Goal: Find specific page/section

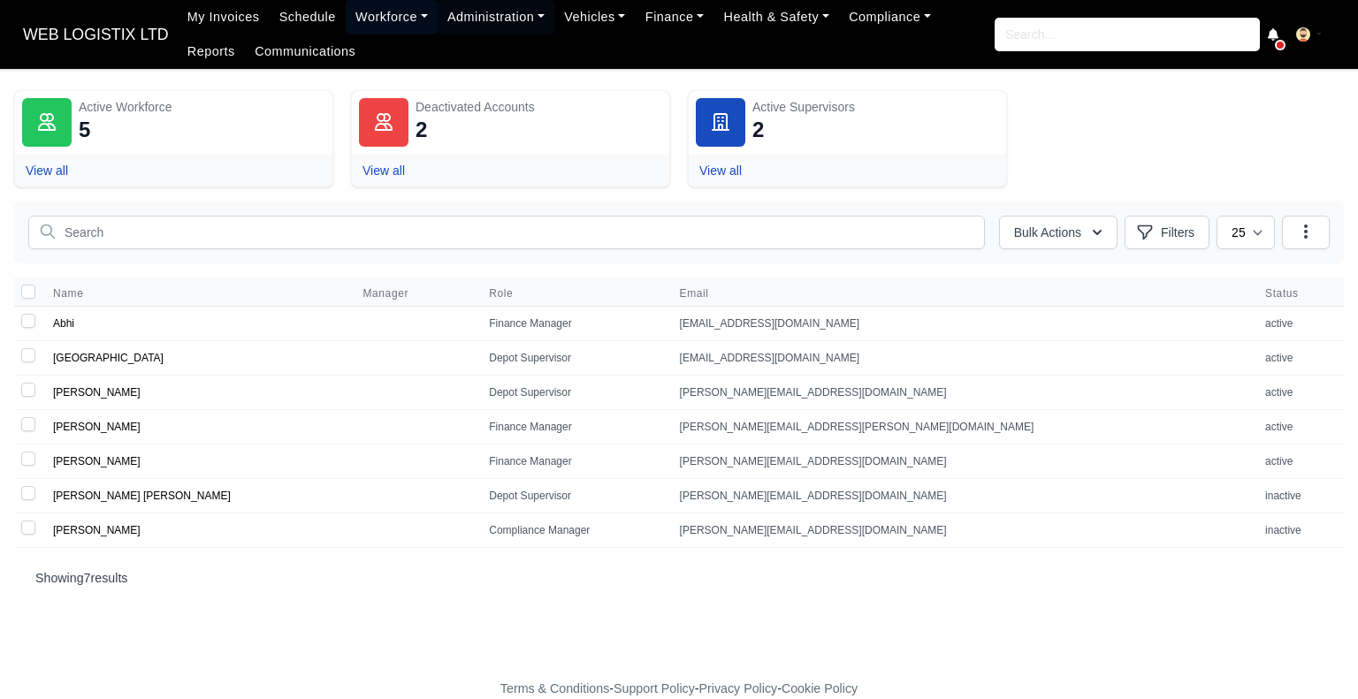
click at [356, 6] on link "Workforce" at bounding box center [392, 17] width 92 height 34
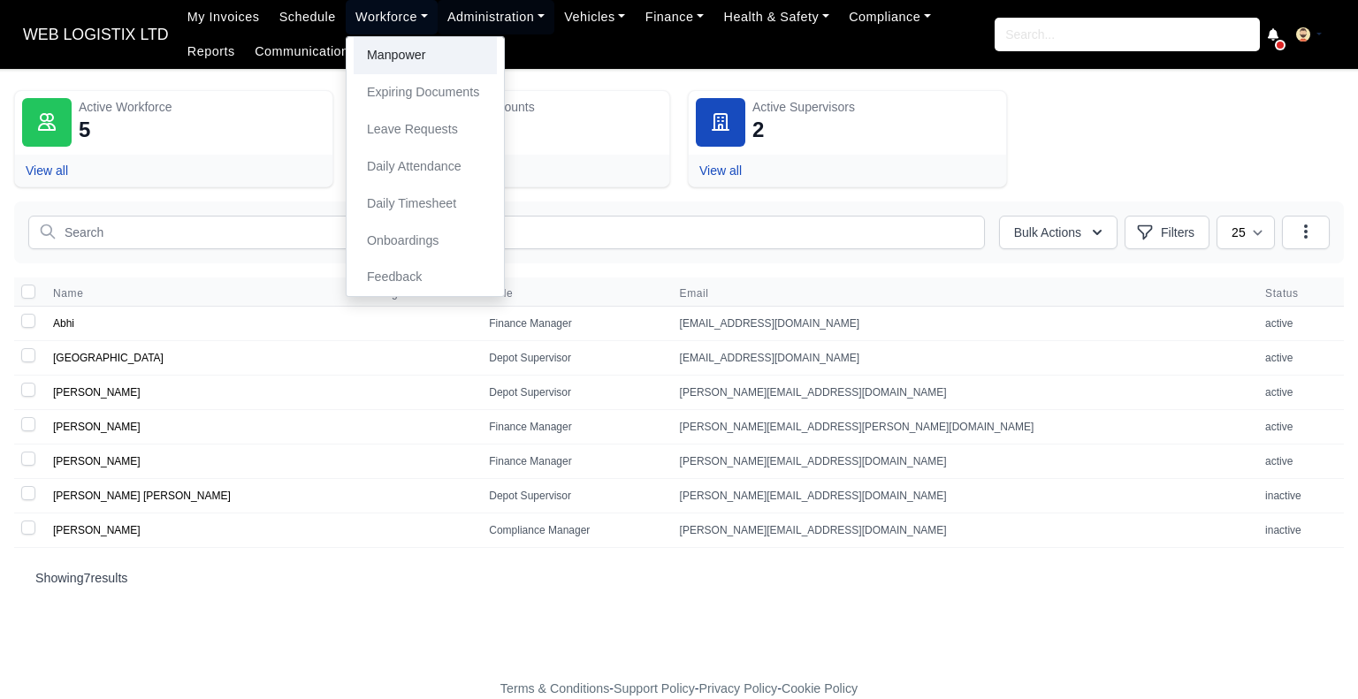
click at [359, 54] on link "Manpower" at bounding box center [425, 55] width 143 height 37
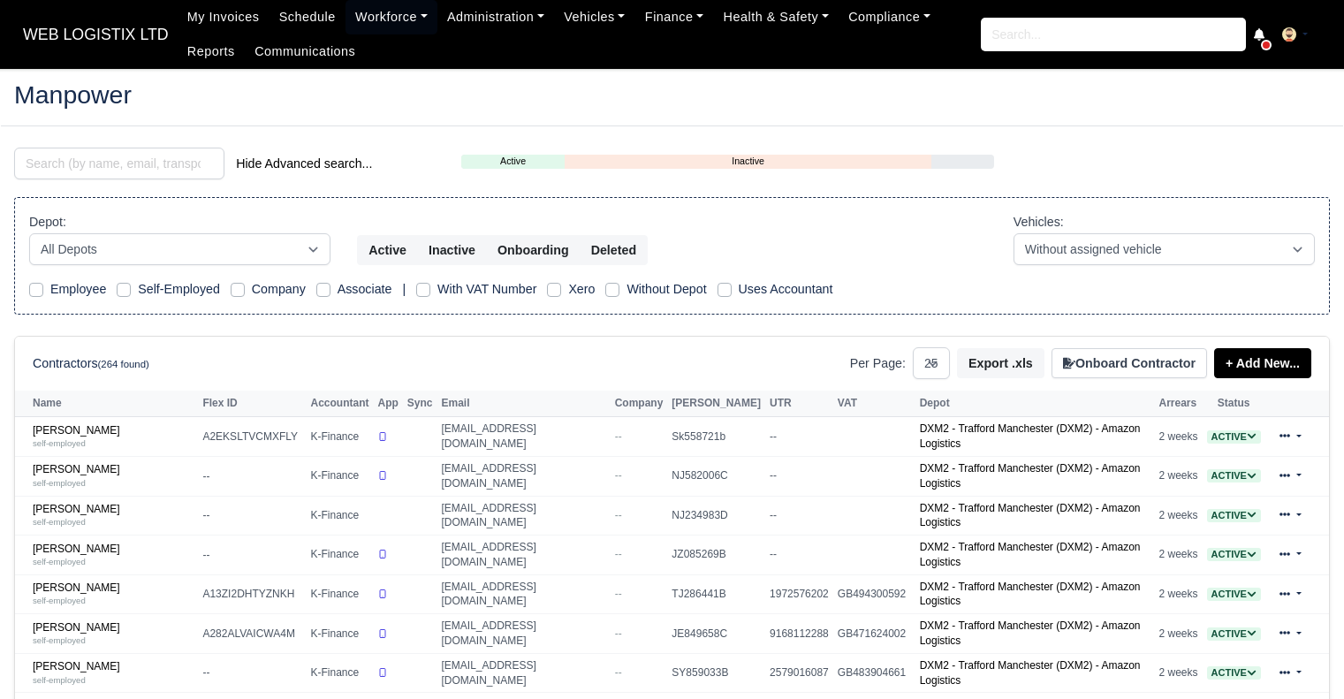
select select "25"
click at [158, 169] on input "search" at bounding box center [119, 164] width 210 height 32
type input "anas"
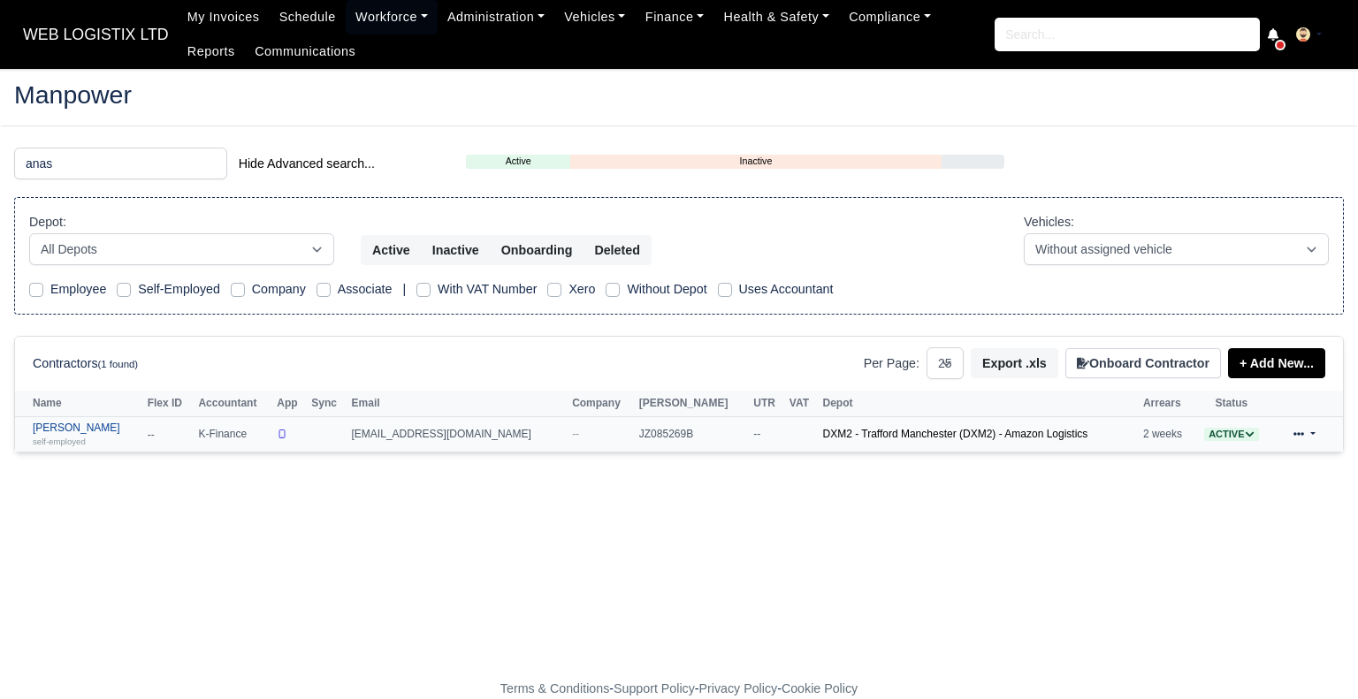
click at [64, 430] on link "Anas Khan self-employed" at bounding box center [86, 435] width 106 height 26
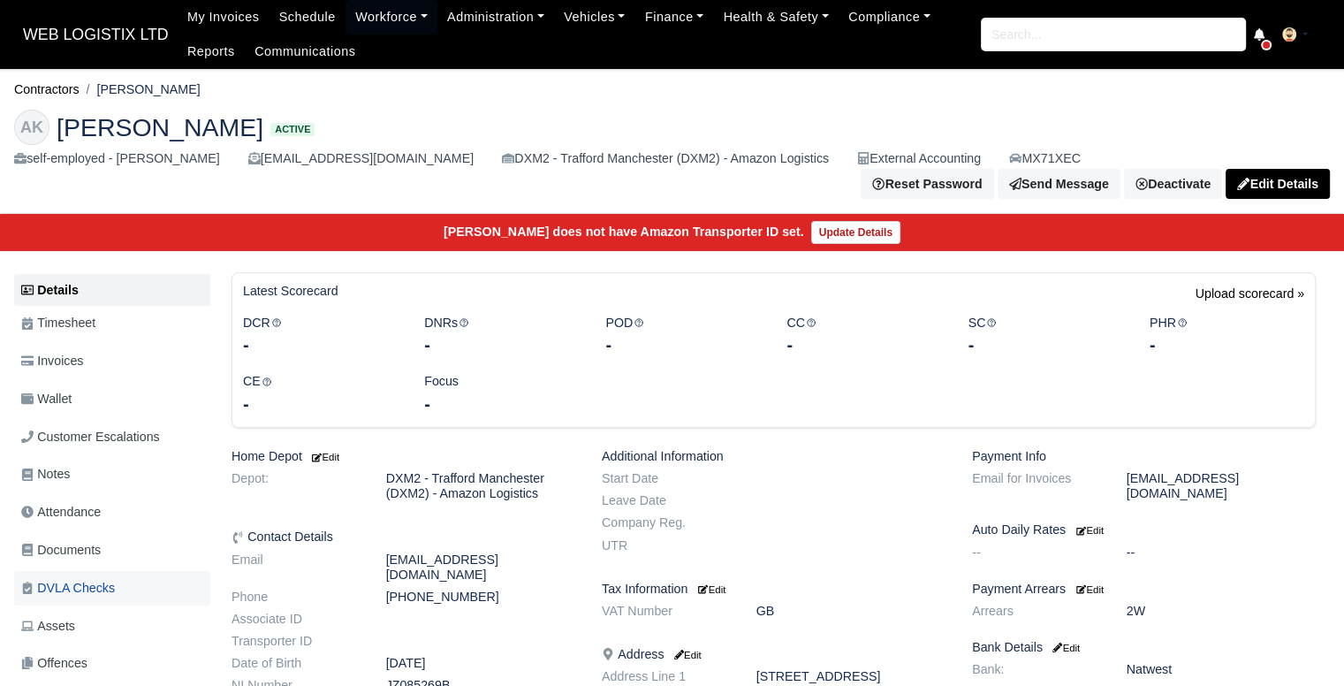
click at [110, 571] on link "DVLA Checks" at bounding box center [112, 588] width 196 height 34
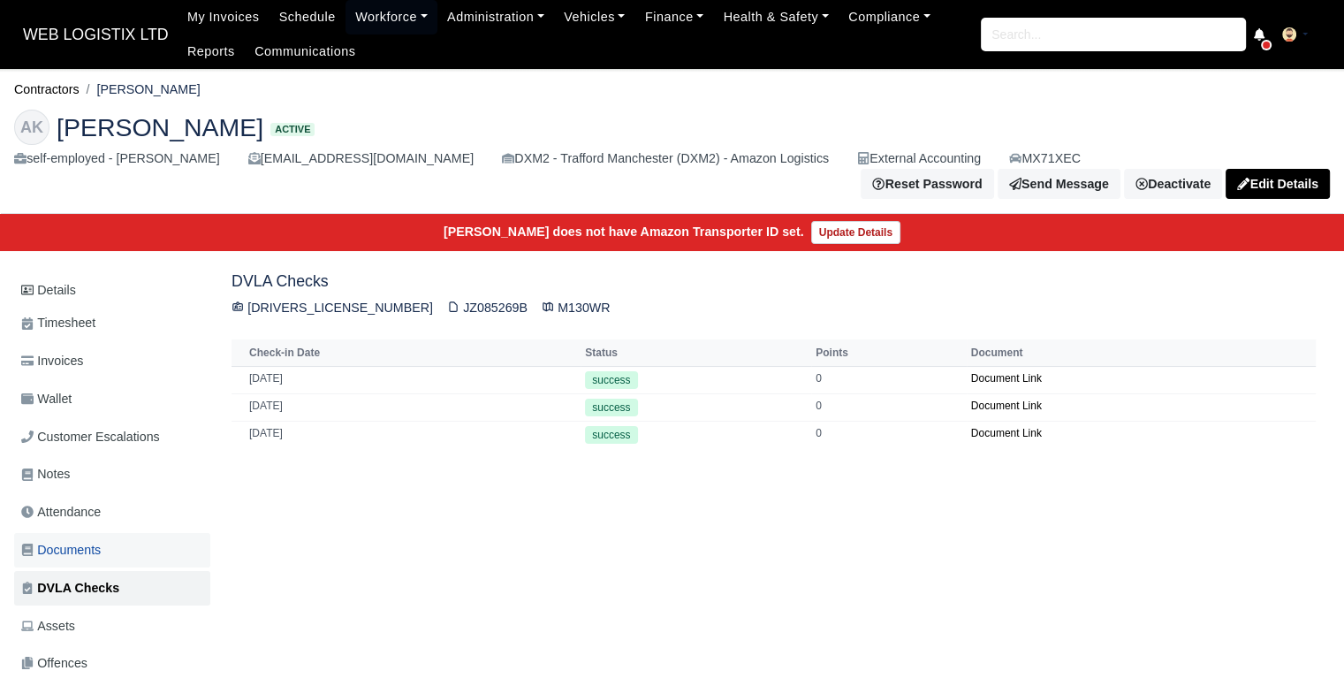
click at [110, 545] on link "Documents" at bounding box center [112, 550] width 196 height 34
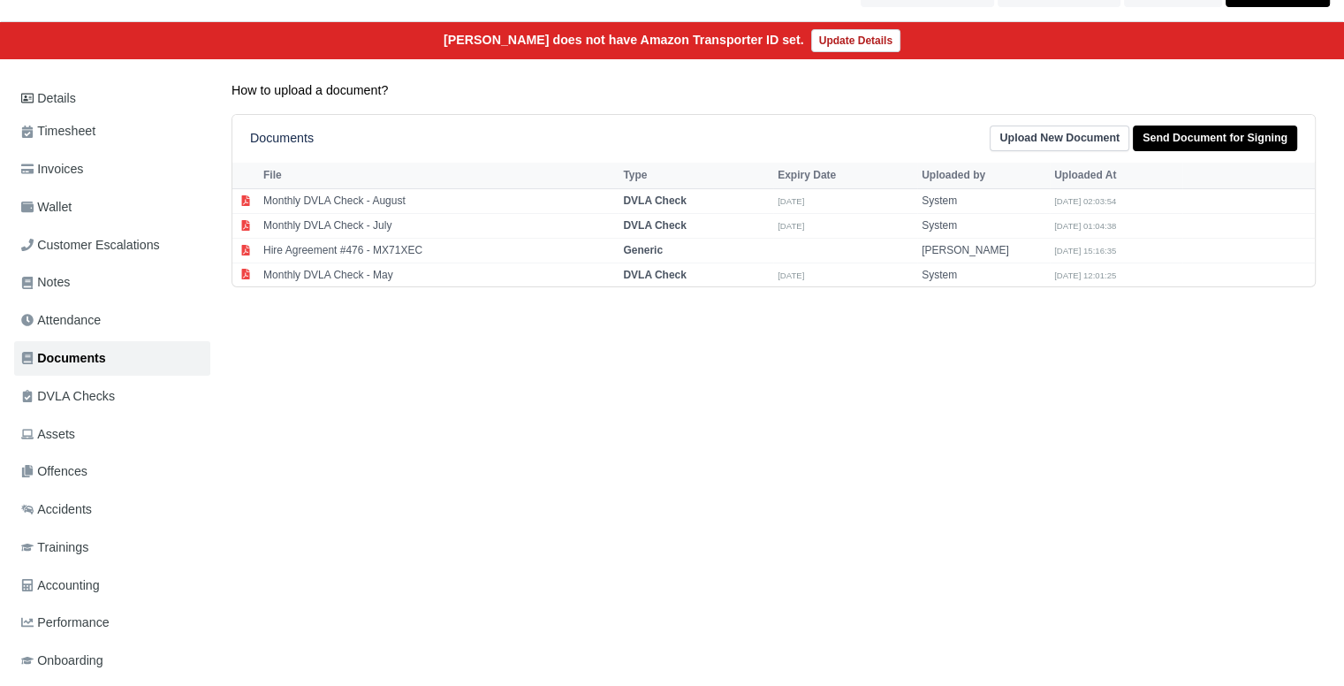
scroll to position [229, 0]
